Goal: Transaction & Acquisition: Purchase product/service

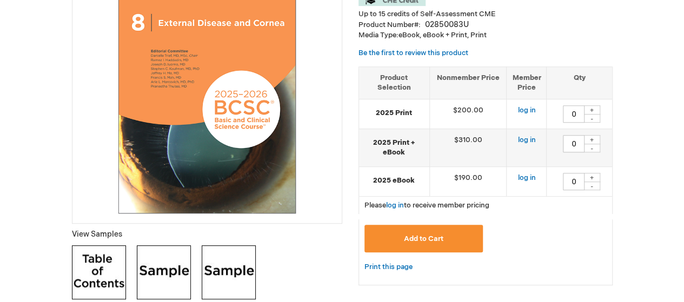
scroll to position [210, 0]
click at [593, 175] on div "+" at bounding box center [592, 177] width 16 height 9
type input "1"
click at [433, 238] on span "Add to Cart" at bounding box center [423, 239] width 39 height 9
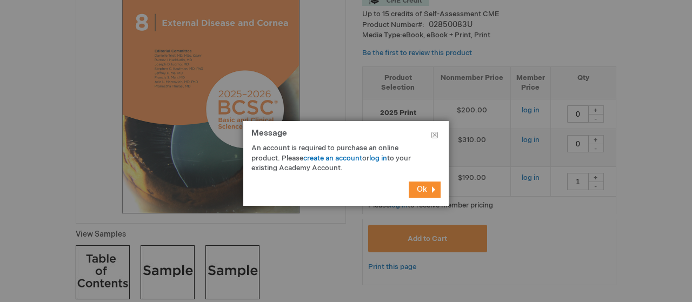
click at [422, 191] on span "Ok" at bounding box center [422, 189] width 10 height 9
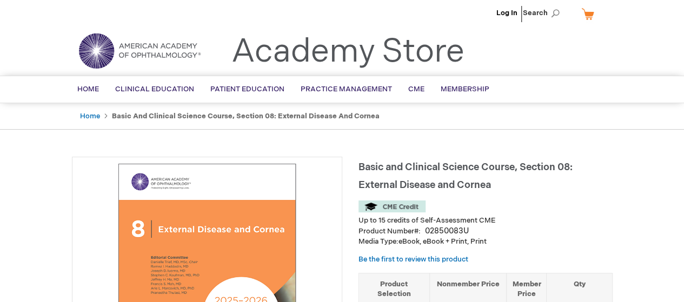
scroll to position [0, 0]
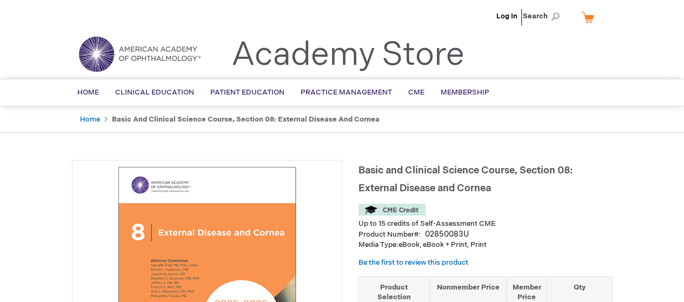
click at [506, 17] on link "Log In" at bounding box center [506, 16] width 21 height 9
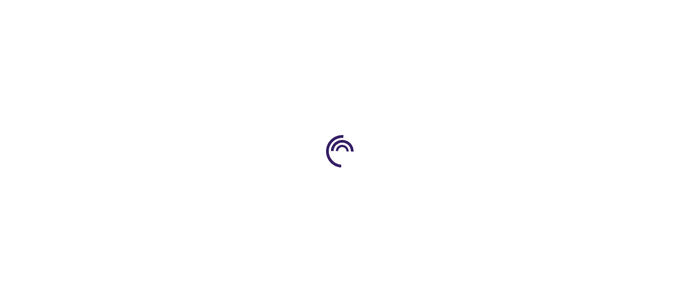
type input "0"
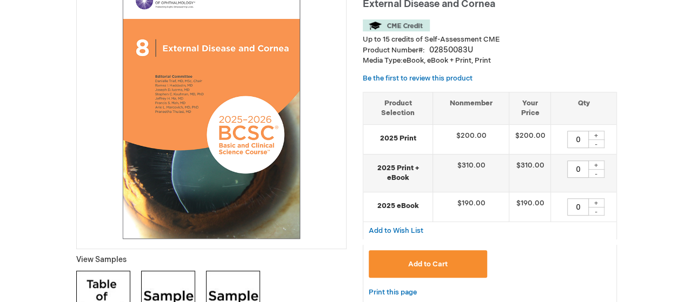
scroll to position [187, 0]
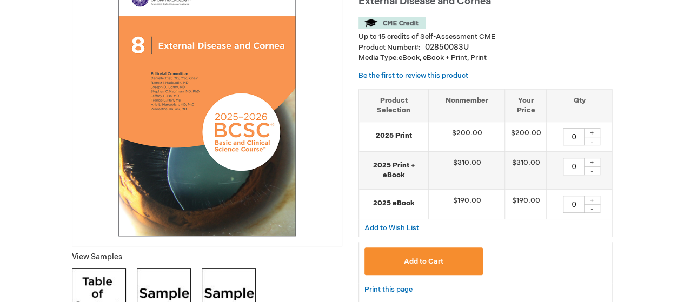
click at [592, 198] on div "+" at bounding box center [592, 200] width 16 height 9
type input "1"
click at [433, 259] on span "Add to Cart" at bounding box center [423, 261] width 39 height 9
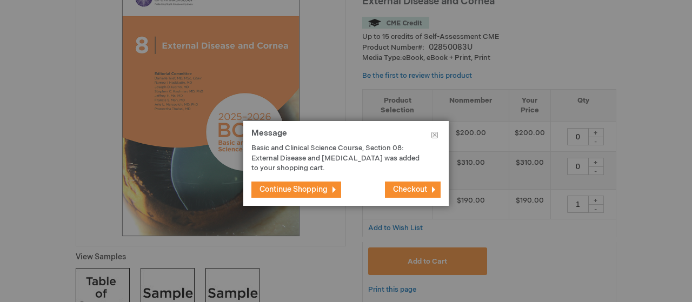
click at [419, 191] on span "Checkout" at bounding box center [410, 189] width 34 height 9
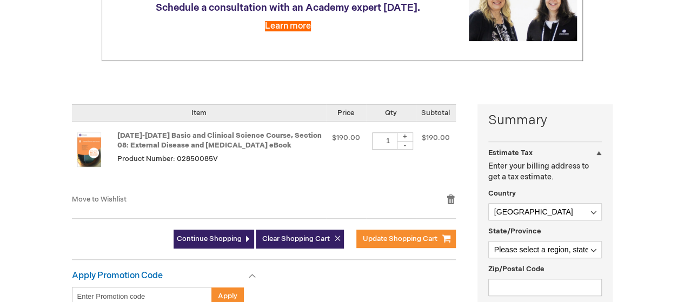
scroll to position [173, 0]
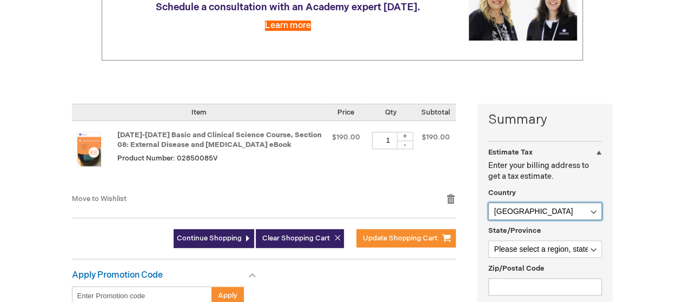
click at [596, 211] on select "Afghanistan Åland Islands Albania Algeria American Samoa Andorra Angola Anguill…" at bounding box center [545, 211] width 114 height 17
select select "CZ"
click at [488, 203] on select "Afghanistan Åland Islands Albania Algeria American Samoa Andorra Angola Anguill…" at bounding box center [545, 211] width 114 height 17
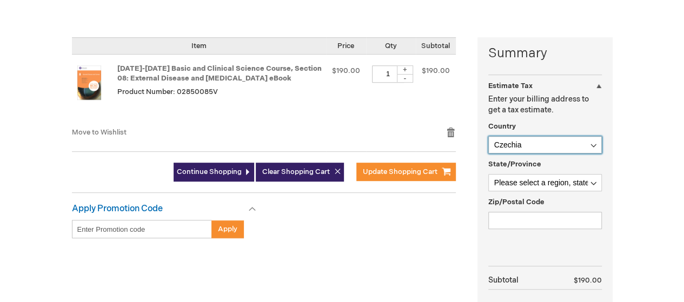
scroll to position [244, 0]
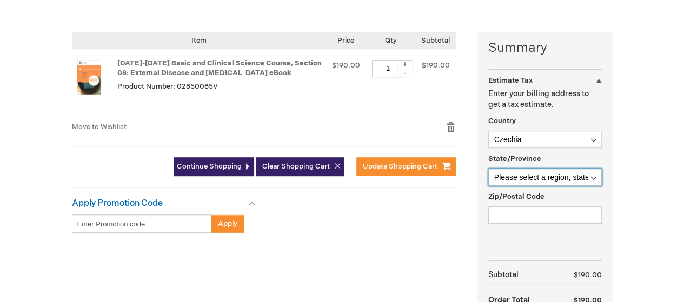
click at [592, 175] on select "Please select a region, state or province. Jihočeský kraj Jihomoravský kraj Kar…" at bounding box center [545, 177] width 114 height 17
select select "1174"
click at [488, 169] on select "Please select a region, state or province. Jihočeský kraj Jihomoravský kraj Kar…" at bounding box center [545, 177] width 114 height 17
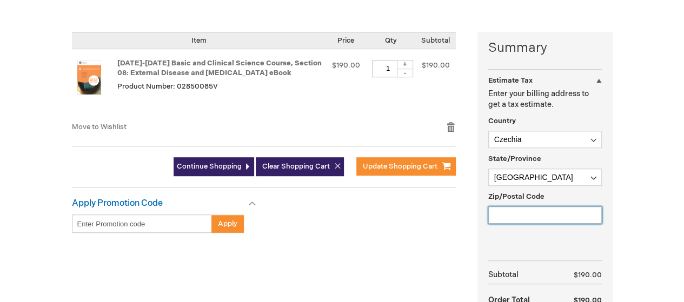
click at [519, 214] on input "Zip/Postal Code" at bounding box center [545, 215] width 114 height 17
type input "779 00"
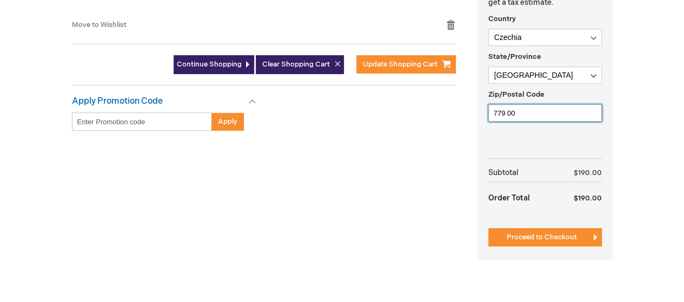
scroll to position [348, 0]
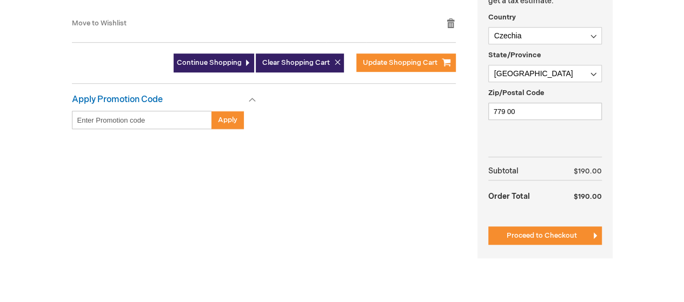
click at [565, 234] on span "Proceed to Checkout" at bounding box center [542, 235] width 70 height 9
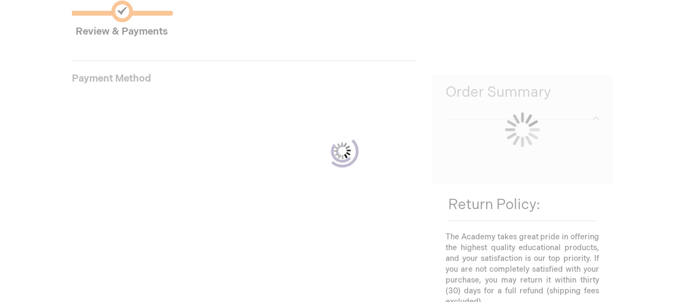
scroll to position [148, 0]
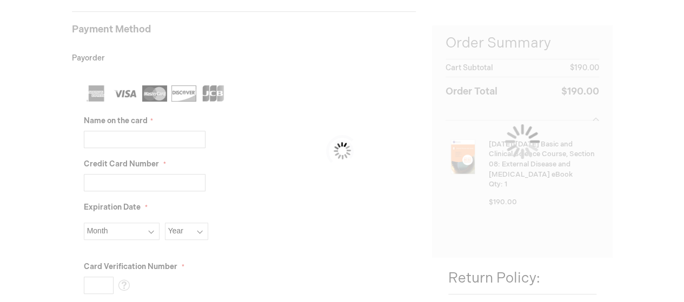
select select "CZ"
select select "1174"
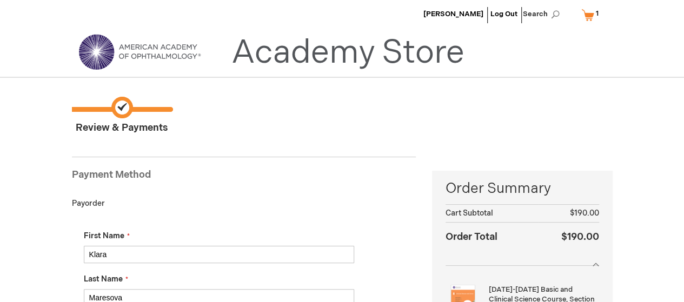
scroll to position [0, 0]
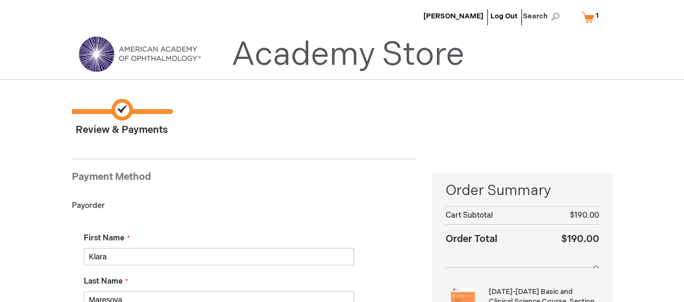
click at [460, 18] on span "[PERSON_NAME]" at bounding box center [453, 16] width 60 height 9
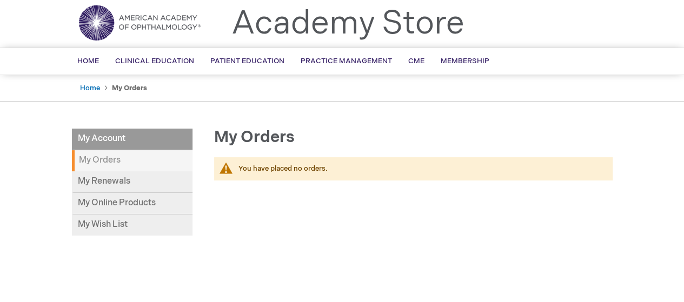
scroll to position [32, 0]
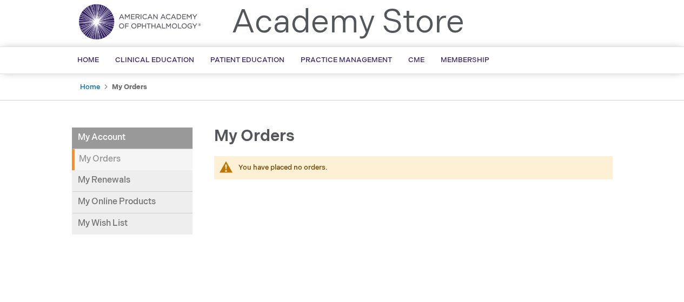
click at [121, 137] on li "My Account" at bounding box center [132, 139] width 121 height 22
click at [116, 178] on link "My Renewals" at bounding box center [132, 181] width 121 height 22
click at [123, 136] on li "My Account" at bounding box center [132, 139] width 121 height 22
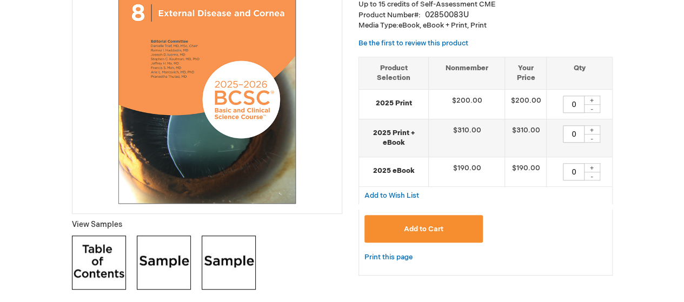
scroll to position [224, 0]
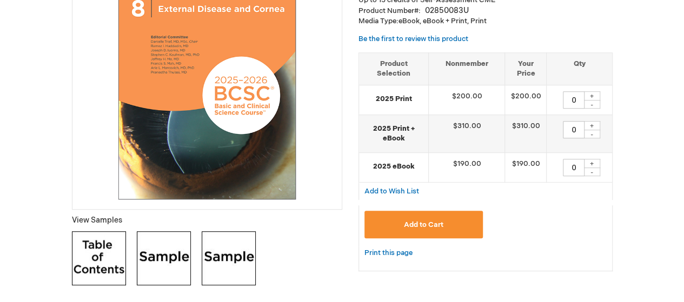
click at [593, 164] on div "+" at bounding box center [592, 163] width 16 height 9
type input "1"
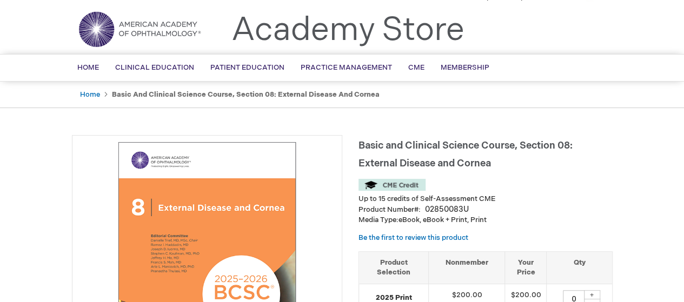
scroll to position [0, 0]
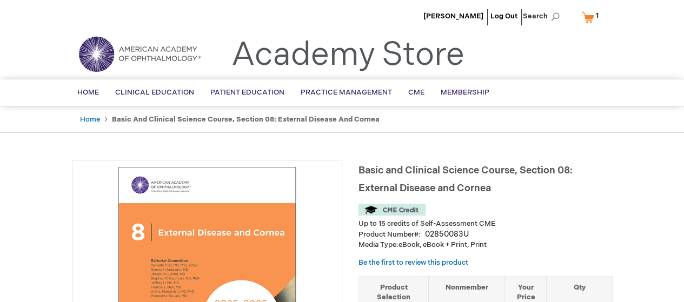
click at [589, 18] on link "My Cart 1 1 items" at bounding box center [592, 17] width 26 height 19
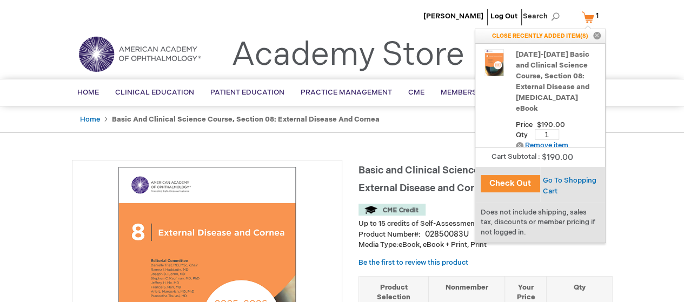
click at [509, 184] on button "Check Out" at bounding box center [510, 183] width 59 height 17
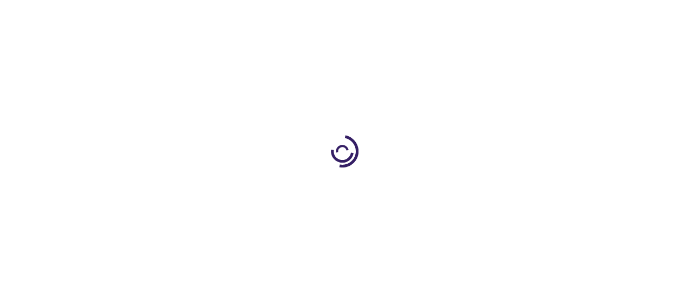
select select "CZ"
select select "1174"
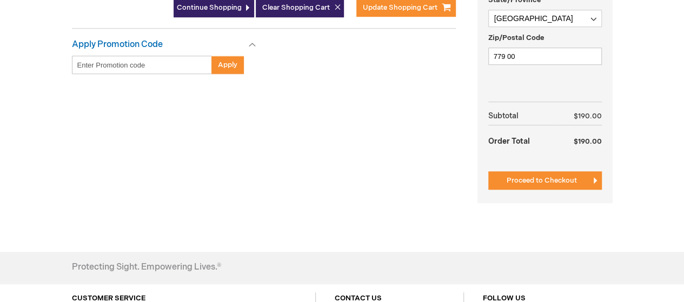
scroll to position [397, 0]
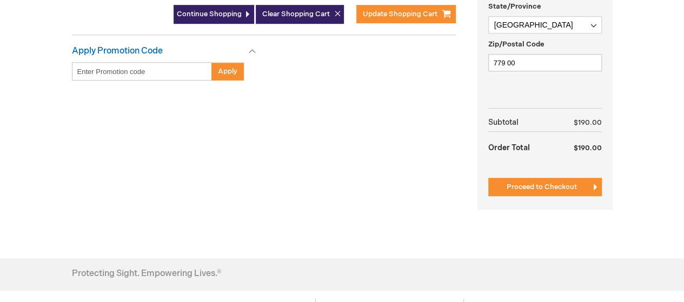
click at [547, 187] on span "Proceed to Checkout" at bounding box center [542, 187] width 70 height 9
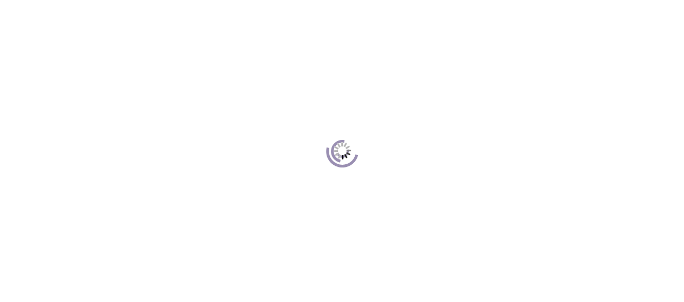
scroll to position [148, 0]
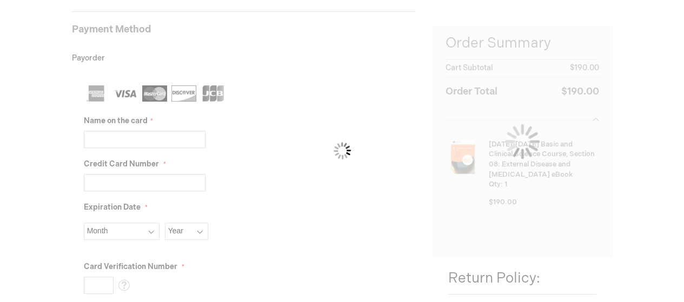
select select "CZ"
select select "1174"
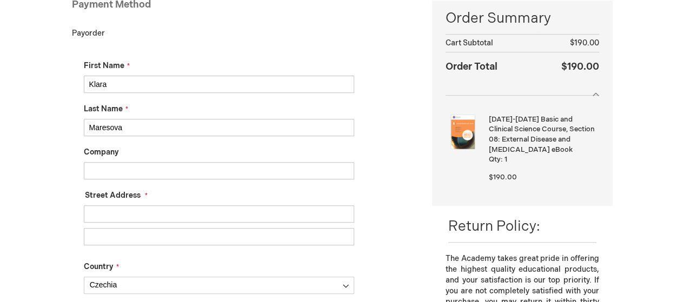
scroll to position [39, 0]
